Goal: Task Accomplishment & Management: Manage account settings

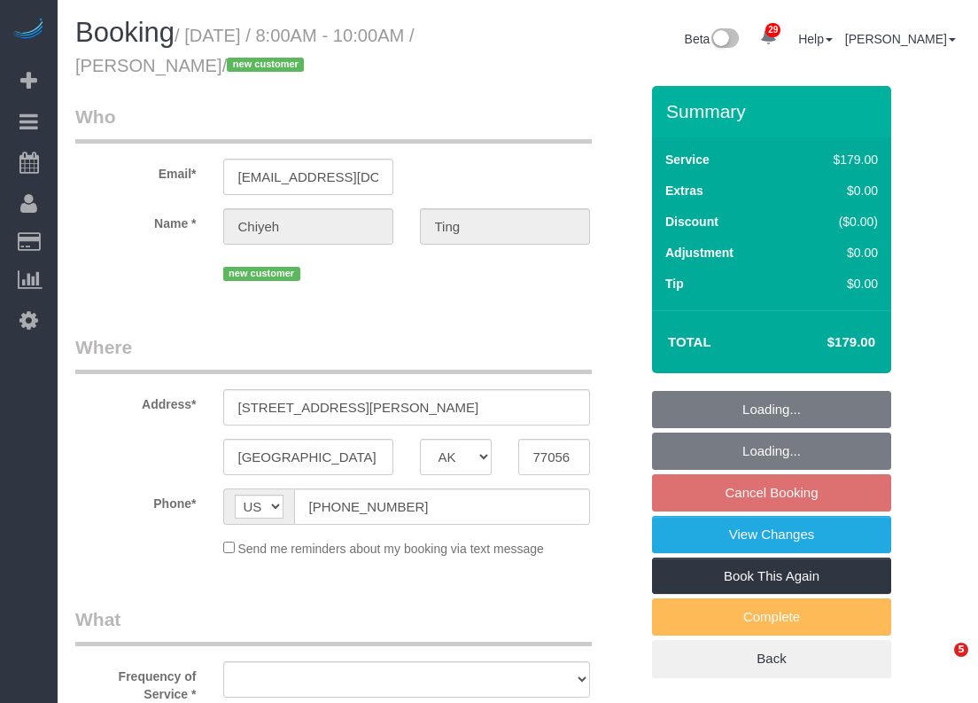
select select "[GEOGRAPHIC_DATA]"
select select "3"
select select "object:3672"
select select "spot101"
select select "object:3673"
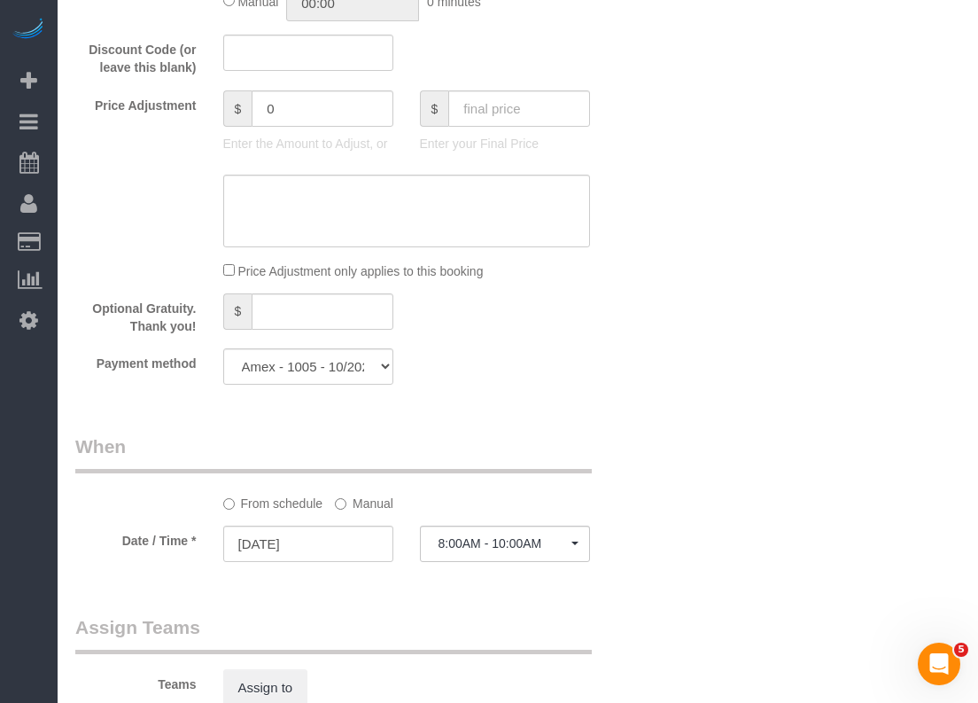
scroll to position [1231, 0]
click at [434, 535] on button "8:00AM - 10:00AM" at bounding box center [505, 543] width 170 height 36
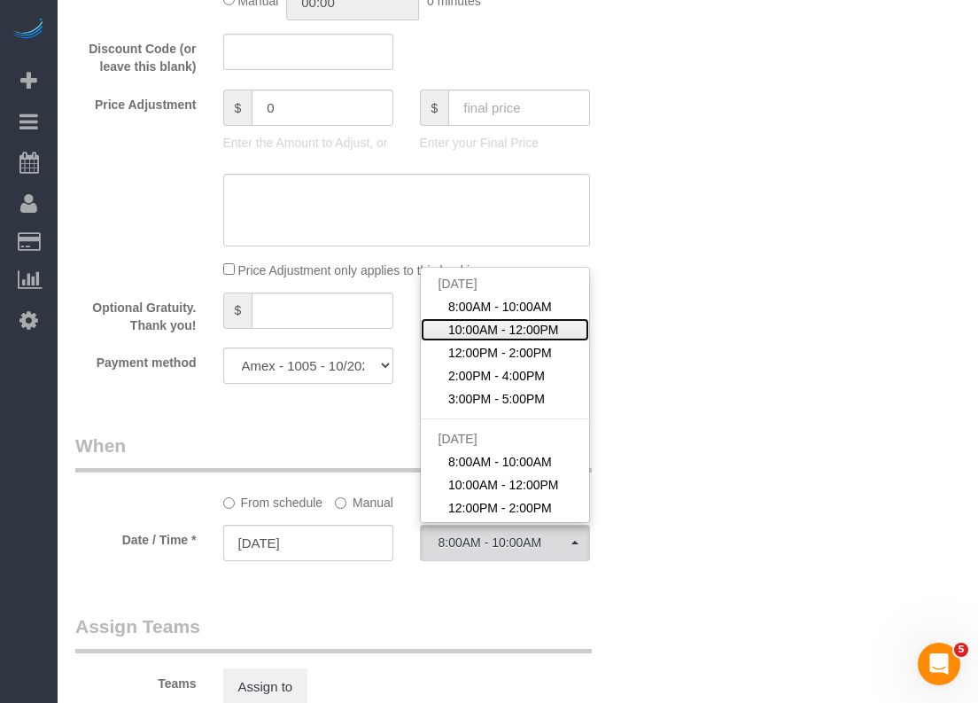
click at [511, 332] on span "10:00AM - 12:00PM" at bounding box center [503, 330] width 111 height 18
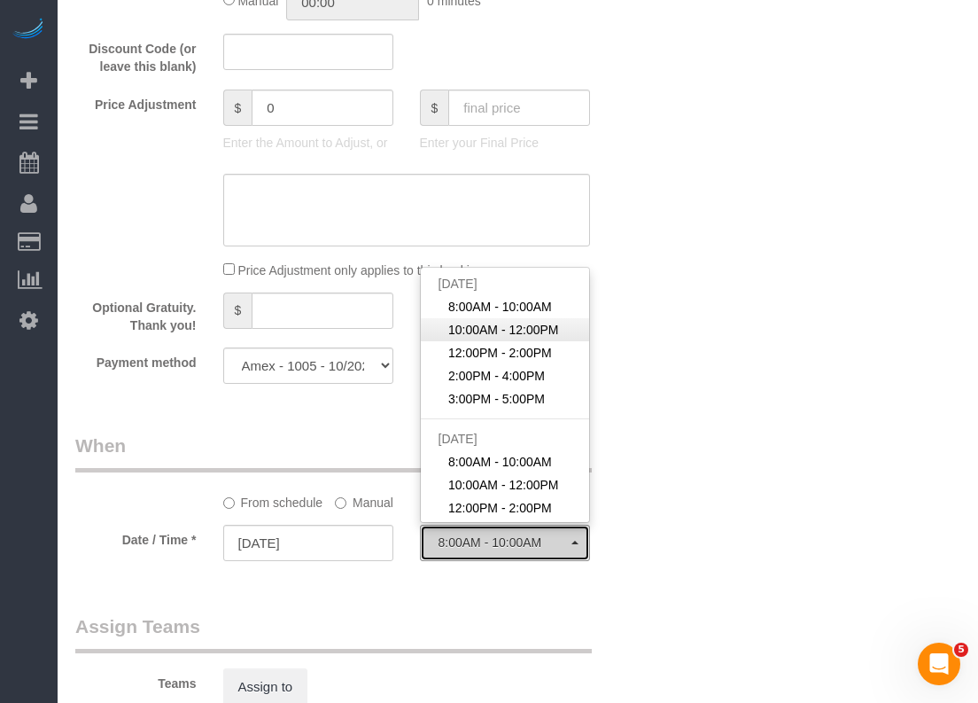
select select "spot102"
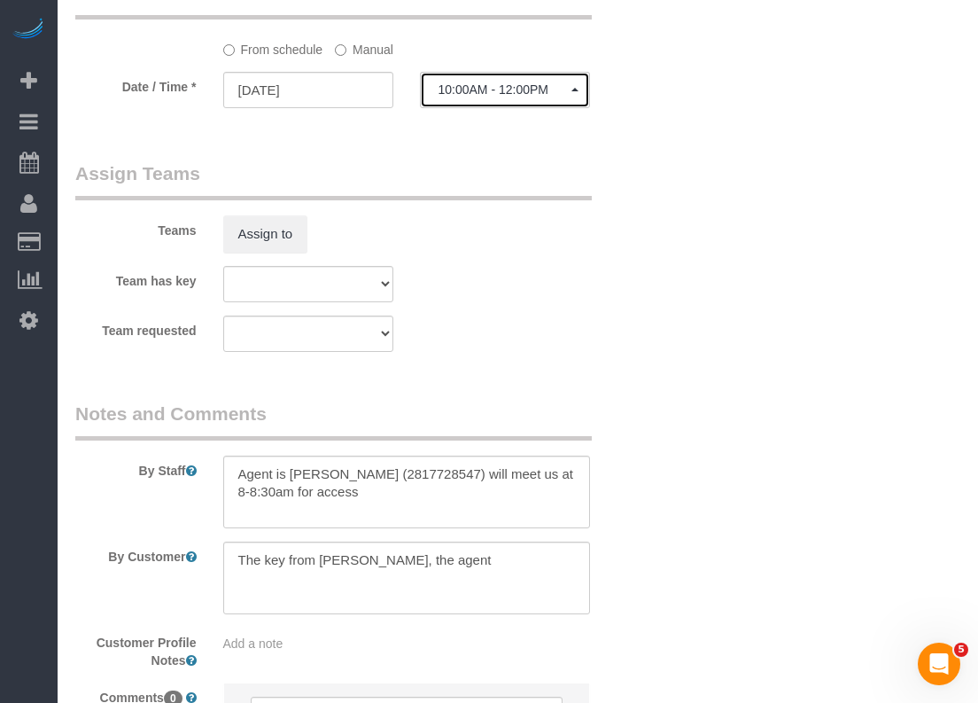
scroll to position [1685, 0]
drag, startPoint x: 503, startPoint y: 474, endPoint x: 534, endPoint y: 472, distance: 30.2
click at [534, 472] on textarea at bounding box center [406, 491] width 367 height 73
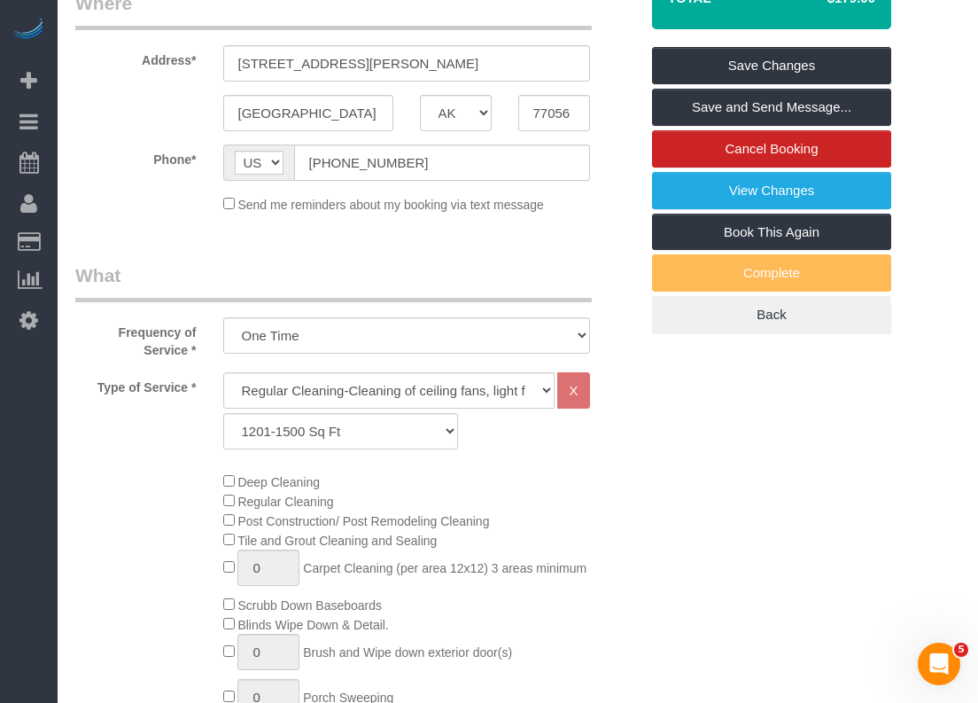
scroll to position [0, 0]
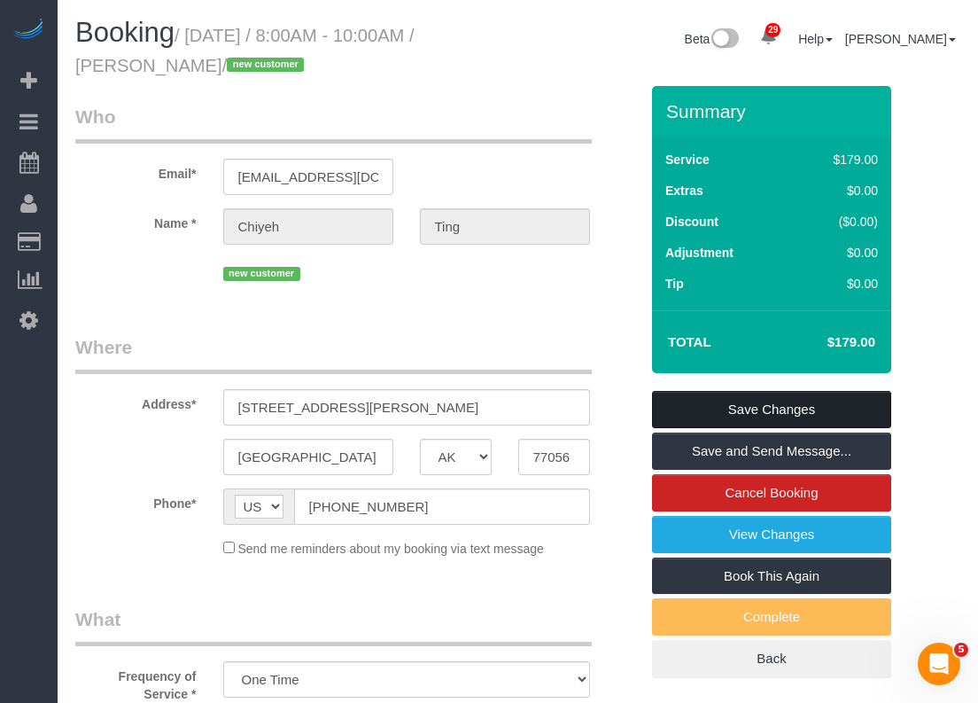
type textarea "Agent is [PERSON_NAME] (2817728547) will meet us at 10am for access"
click at [695, 408] on link "Save Changes" at bounding box center [771, 409] width 239 height 37
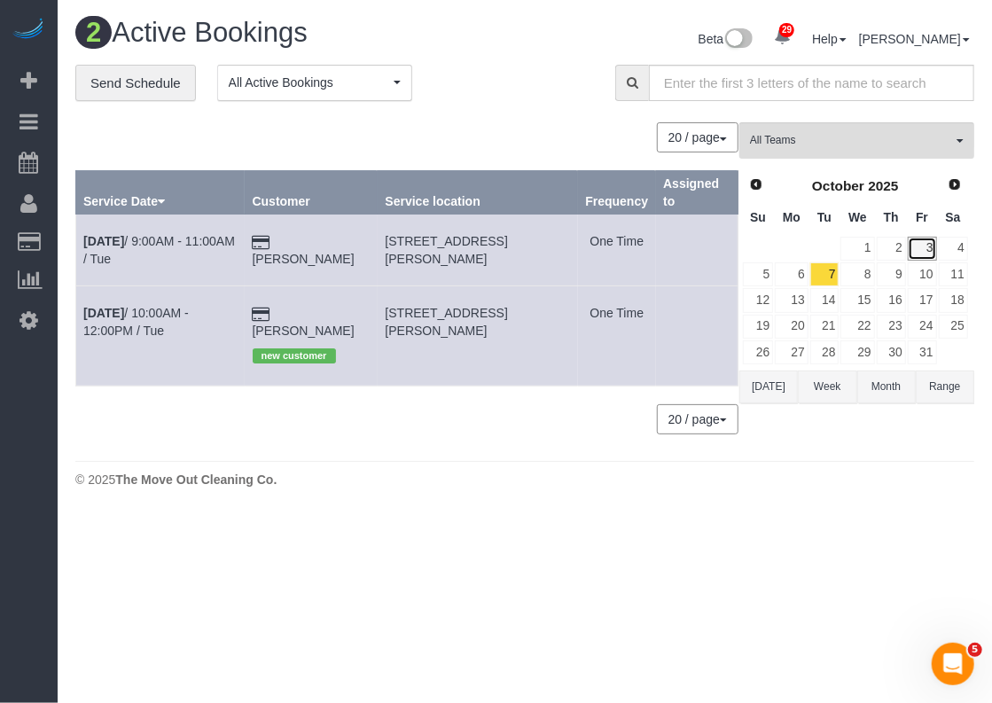
click at [924, 244] on link "3" at bounding box center [922, 249] width 29 height 24
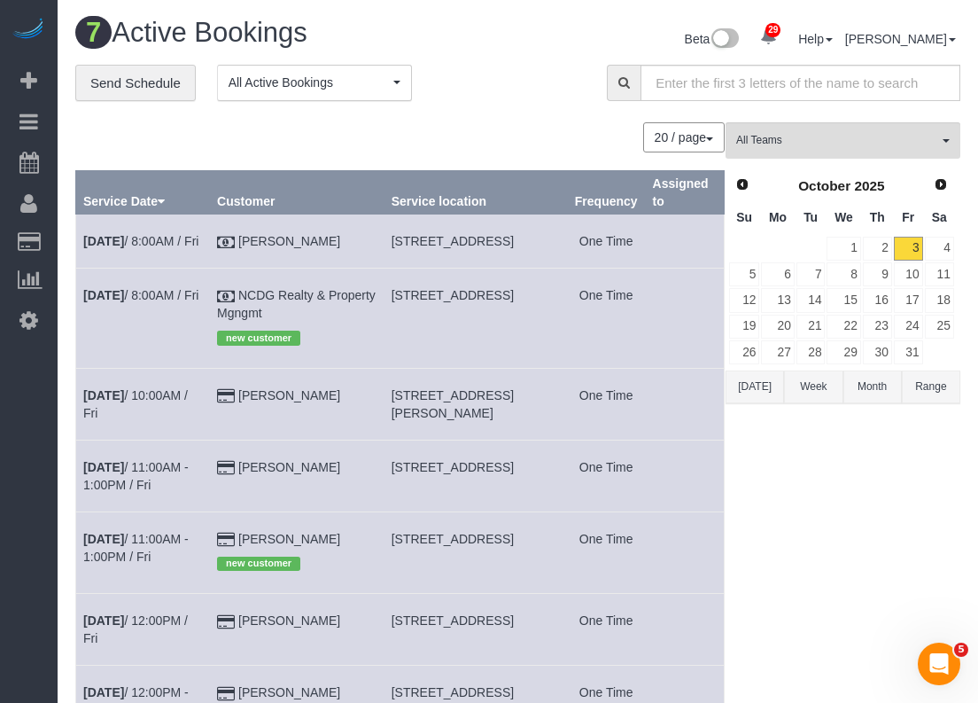
click at [957, 244] on div "Prev Next [DATE] Su Mo Tu We Th Fr Sa 1 2 3 4 5 6 7 8 9 10 11 12 13 14 15 16 17…" at bounding box center [842, 269] width 232 height 202
click at [947, 244] on link "4" at bounding box center [939, 249] width 29 height 24
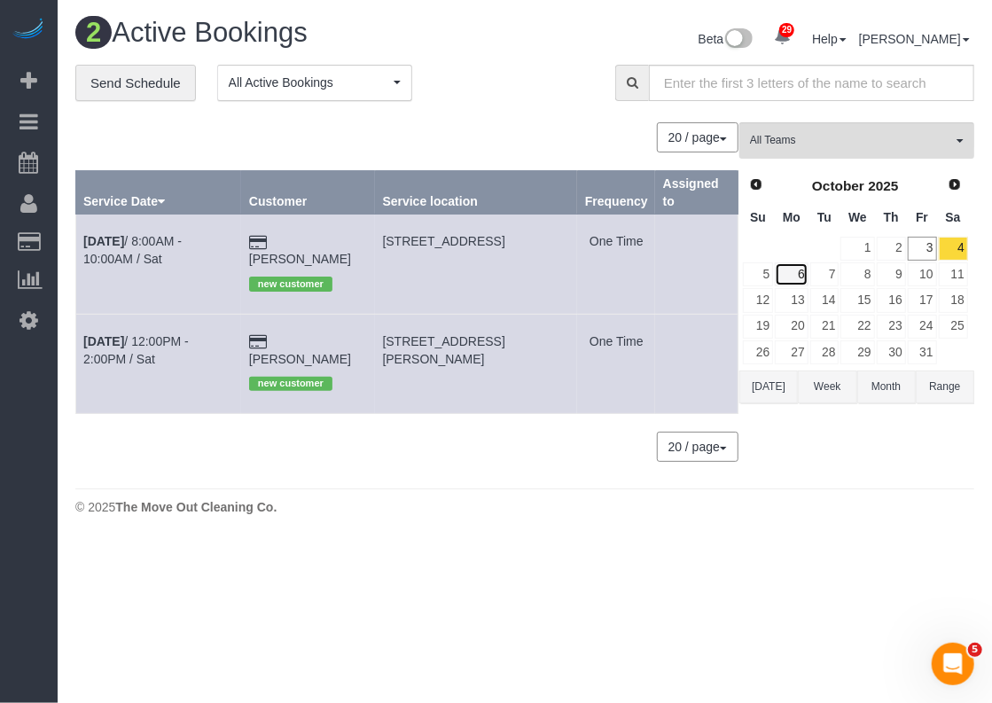
click at [803, 268] on link "6" at bounding box center [791, 274] width 33 height 24
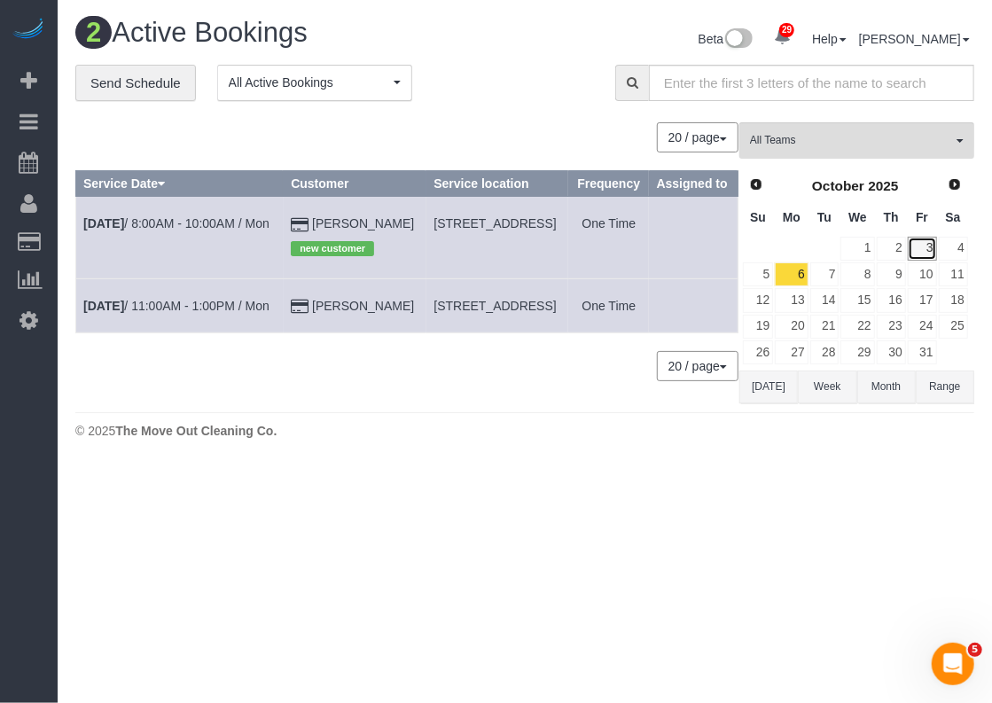
click at [921, 250] on link "3" at bounding box center [922, 249] width 29 height 24
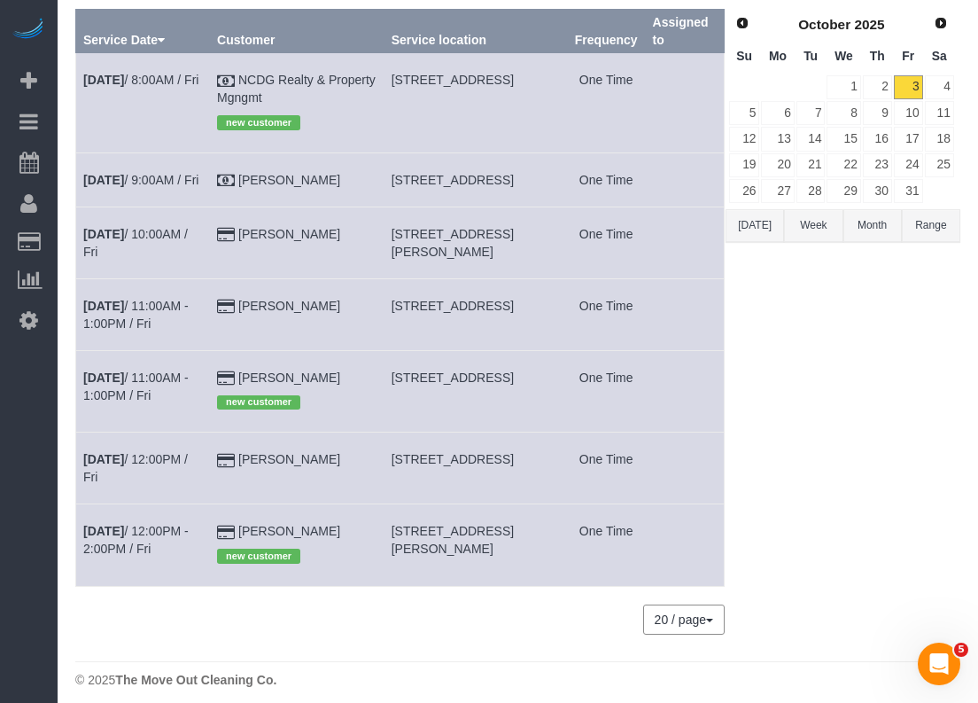
scroll to position [162, 0]
drag, startPoint x: 402, startPoint y: 542, endPoint x: 516, endPoint y: 547, distance: 113.5
click at [516, 547] on td "[STREET_ADDRESS][PERSON_NAME]" at bounding box center [475, 544] width 183 height 82
copy span "7002 [PERSON_NAME]"
